Goal: Information Seeking & Learning: Find contact information

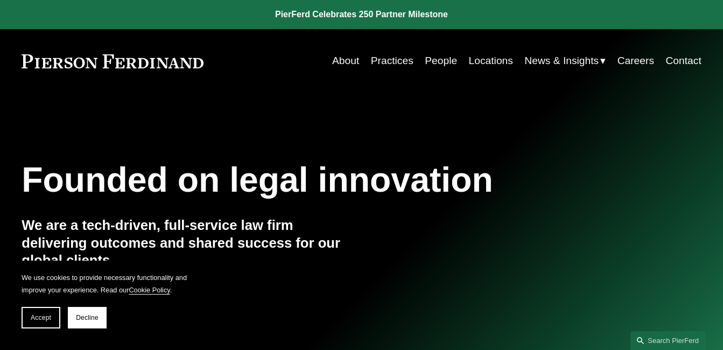
click at [444, 60] on link "People" at bounding box center [441, 61] width 32 height 20
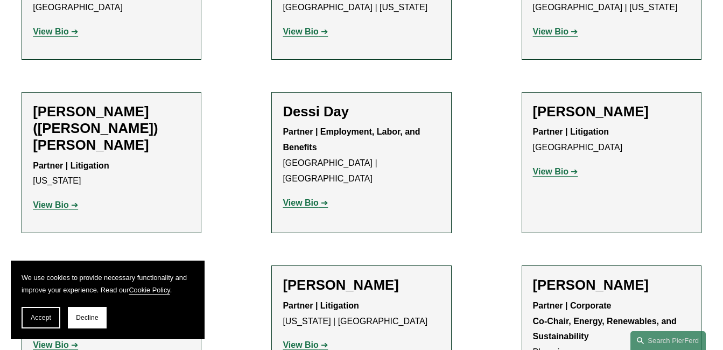
scroll to position [3499, 0]
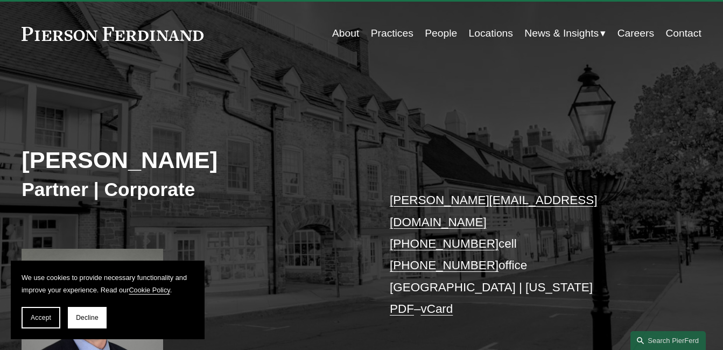
scroll to position [54, 0]
